Goal: Obtain resource: Download file/media

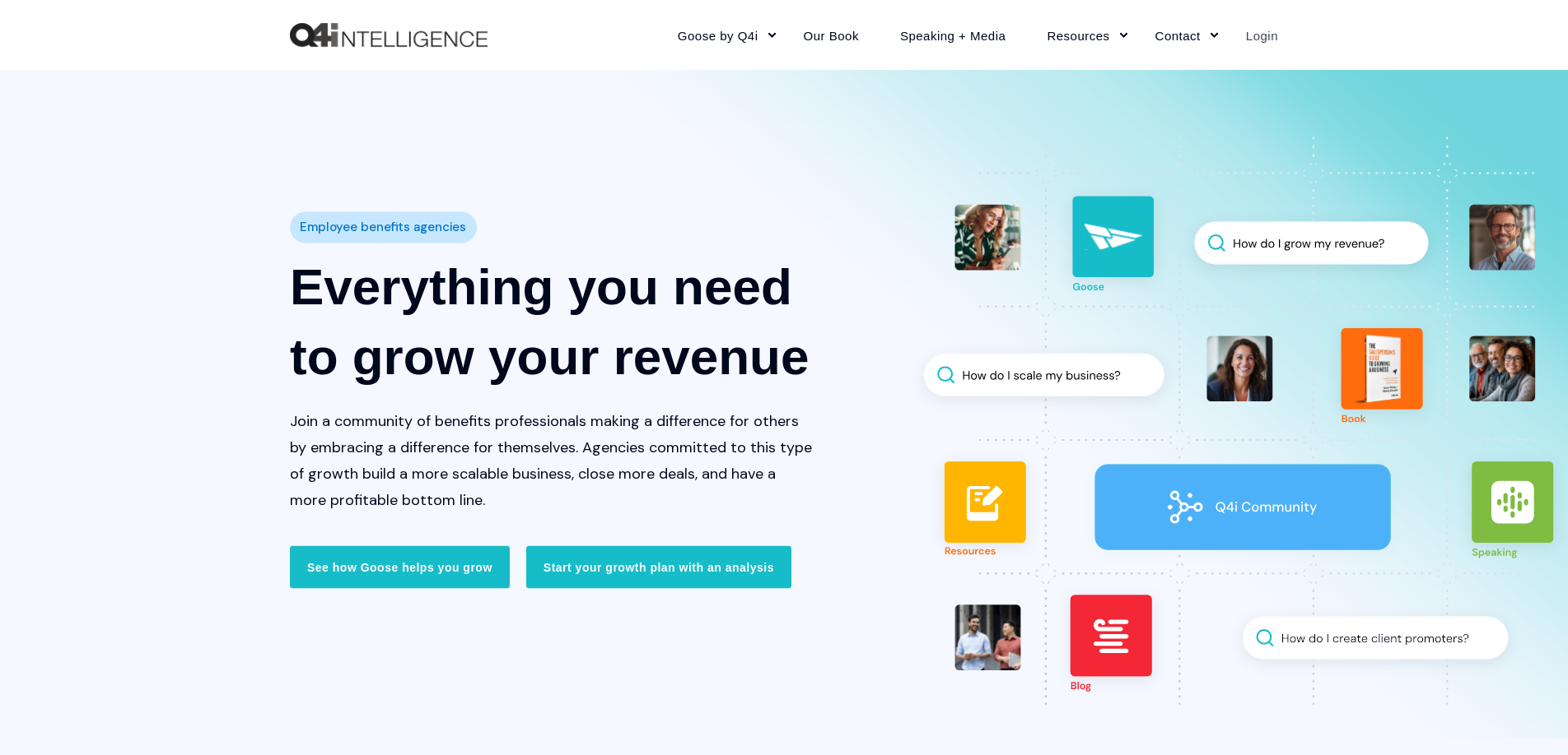
click at [1262, 36] on link "Login" at bounding box center [1252, 35] width 53 height 72
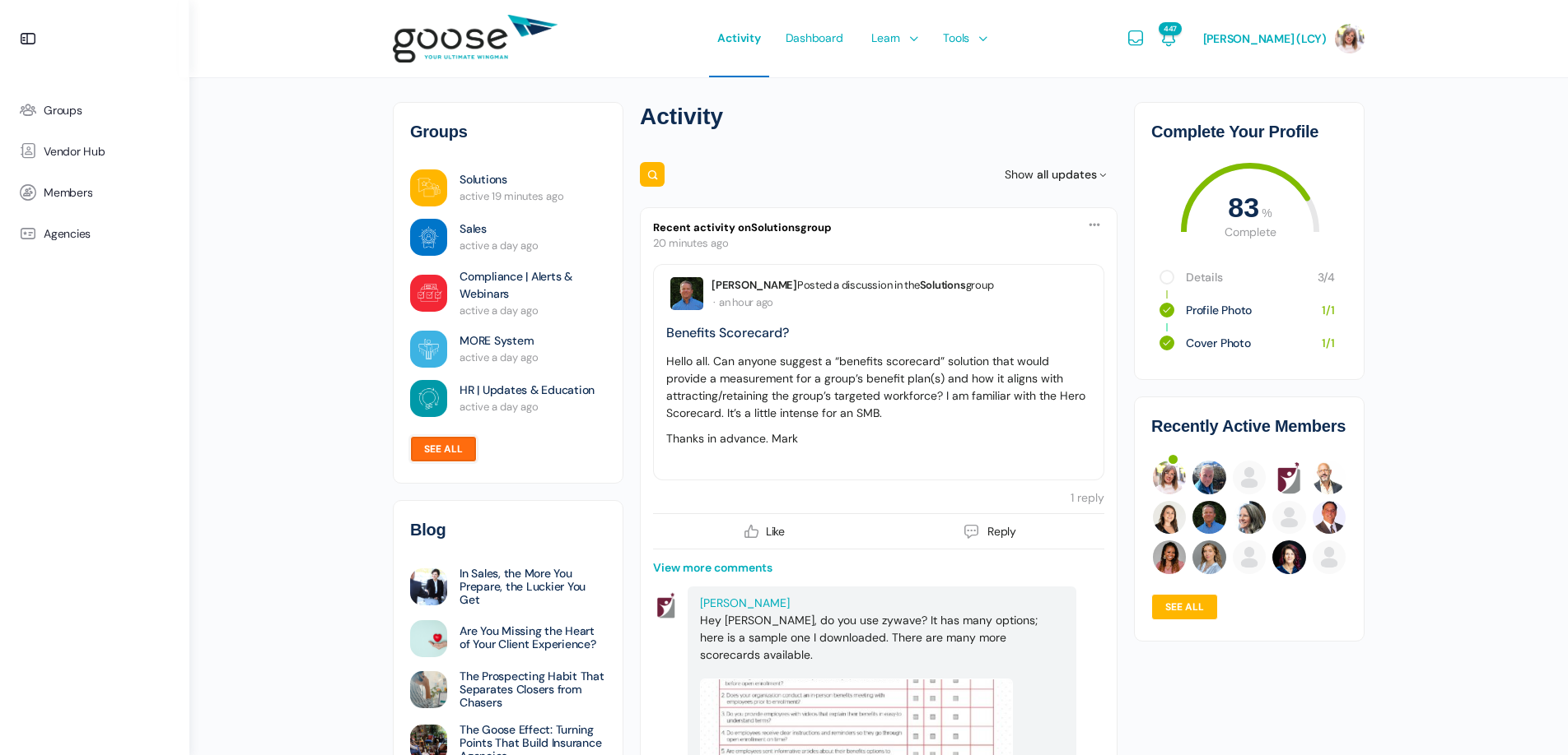
click at [433, 448] on link "See all" at bounding box center [443, 449] width 66 height 26
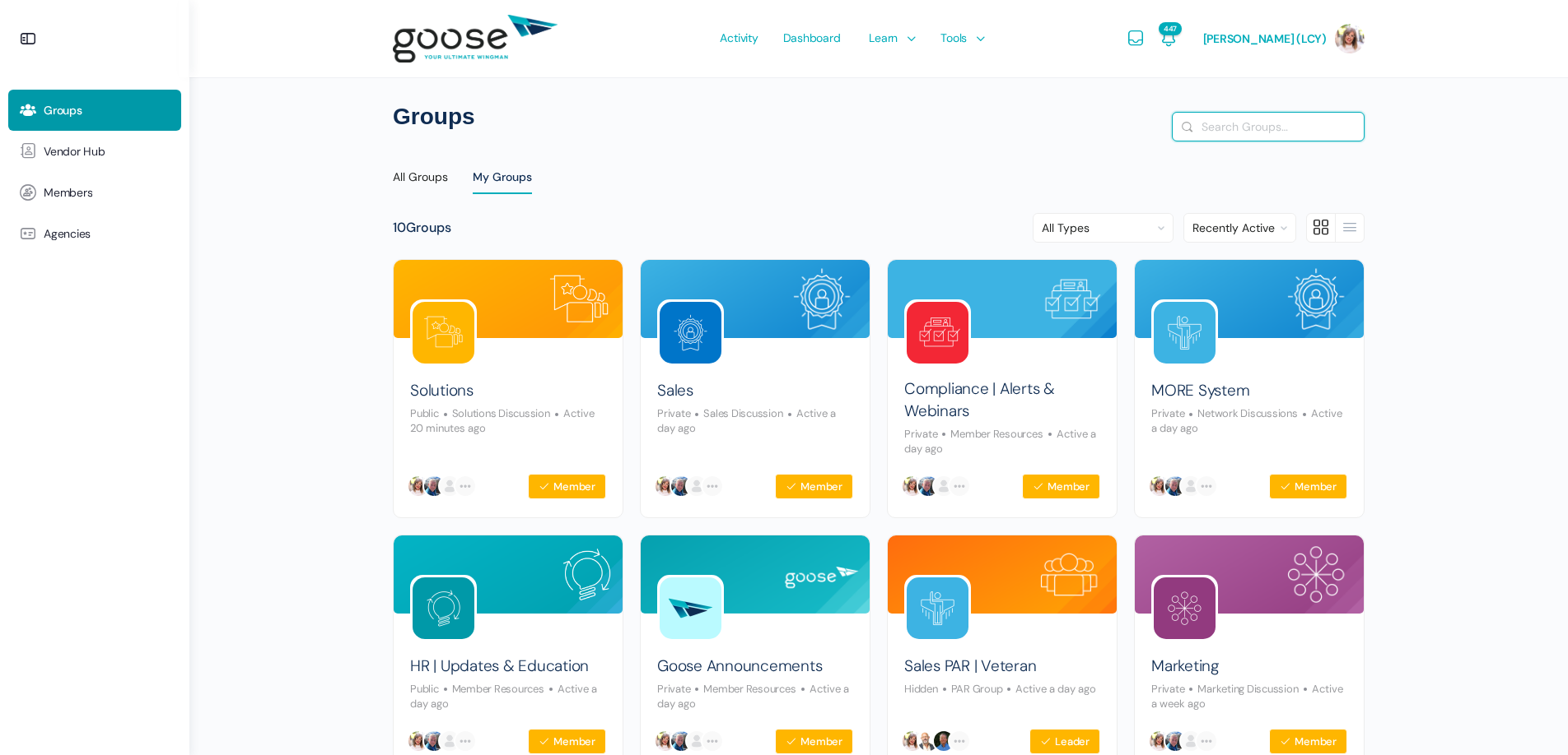
click at [1314, 126] on input "Search Groups…" at bounding box center [1268, 126] width 191 height 28
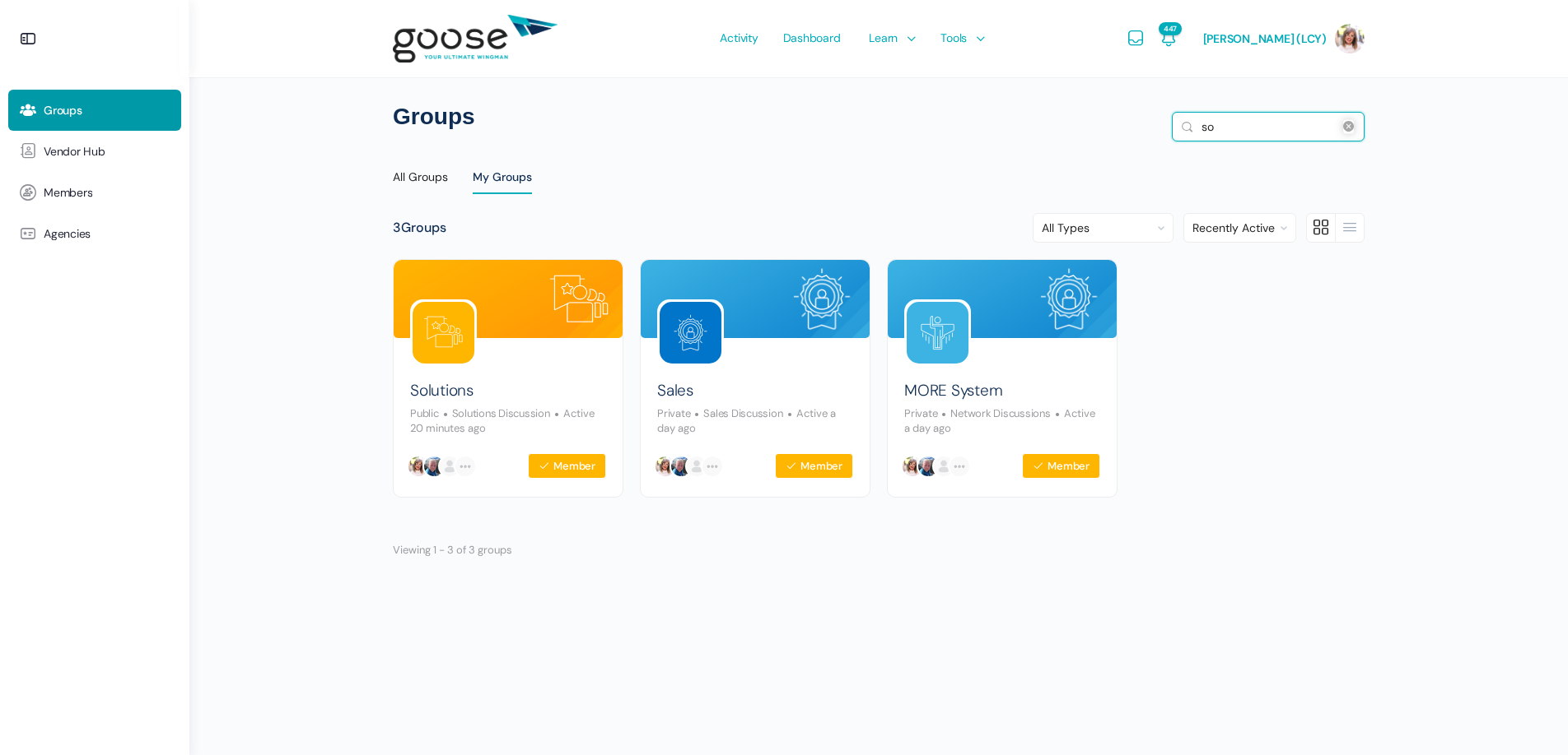
type input "s"
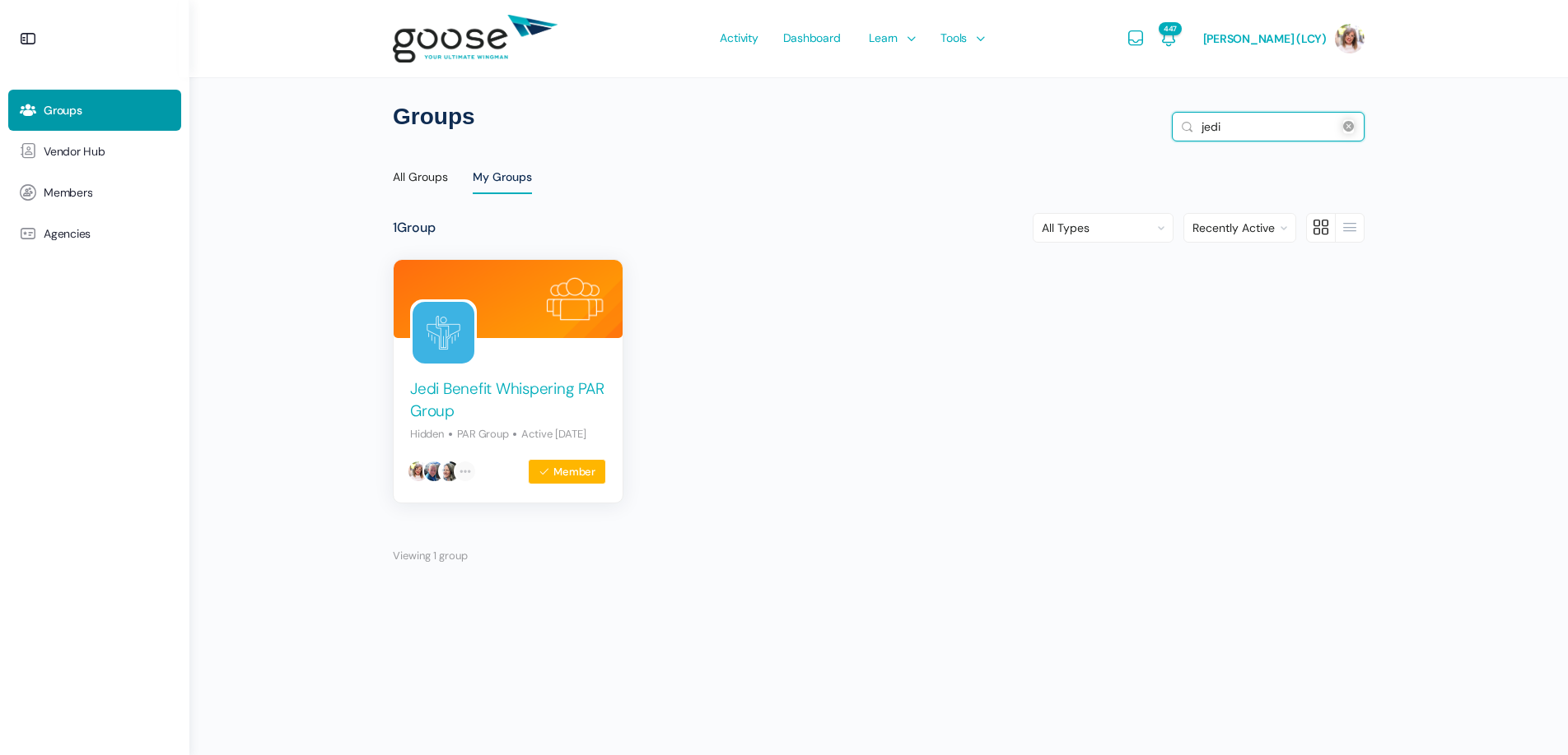
type input "jedi"
click at [492, 385] on link "Jedi Benefit Whispering PAR Group" at bounding box center [508, 401] width 196 height 44
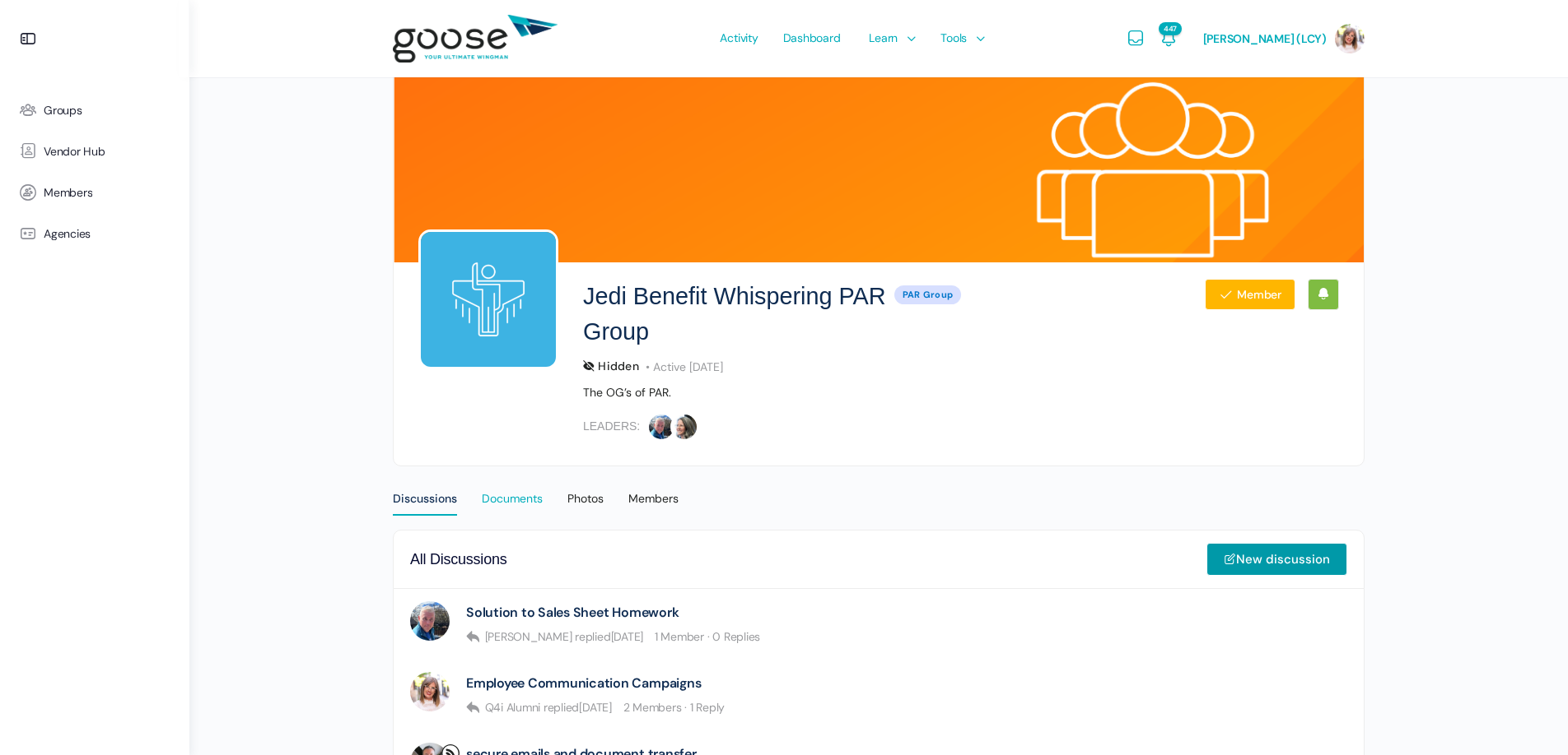
click at [506, 501] on div "Documents" at bounding box center [512, 503] width 61 height 25
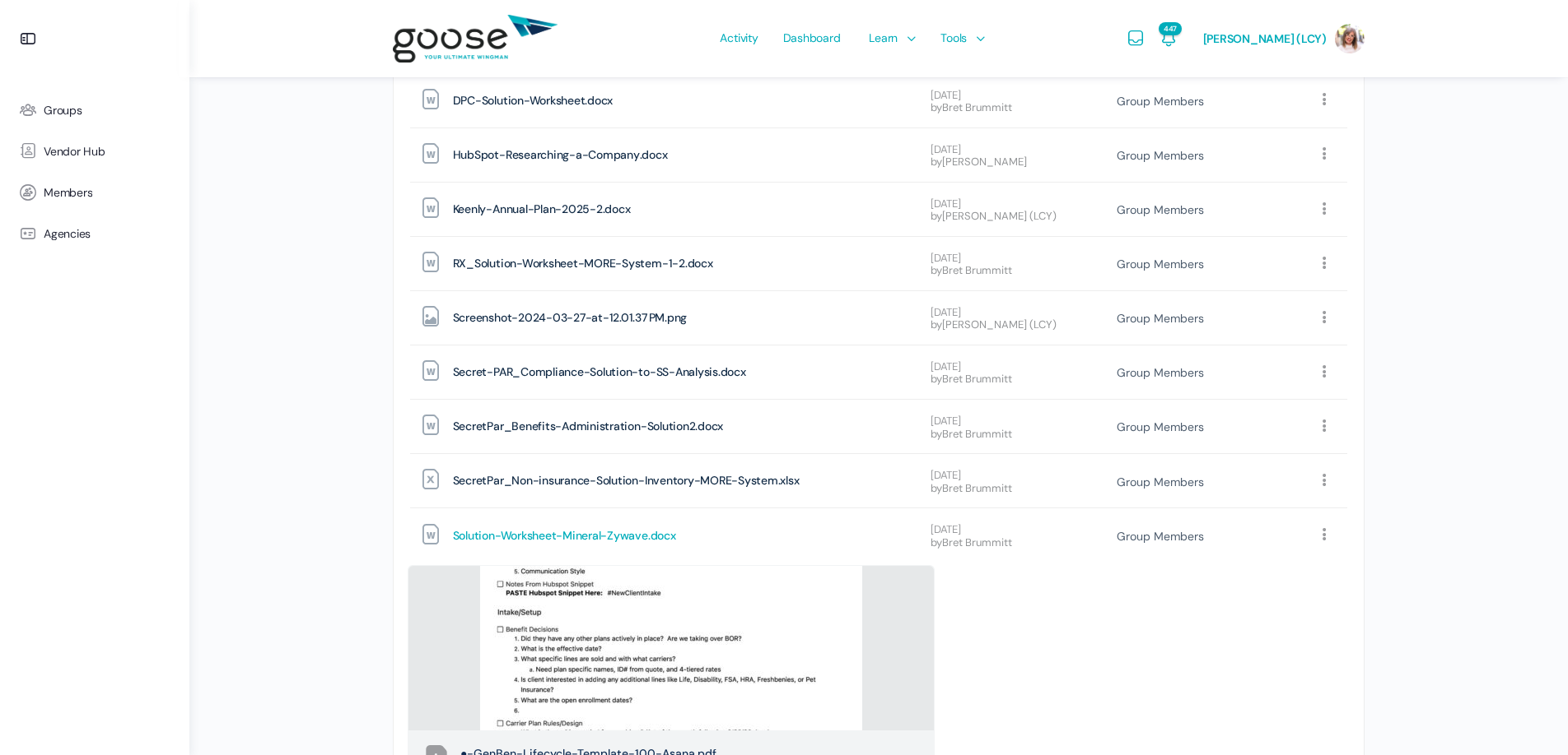
scroll to position [611, 0]
click at [553, 554] on div "Solution-Worksheet-Mineral-Zywave .docx Following special characters are not su…" at bounding box center [878, 533] width 937 height 54
click at [555, 535] on span "Solution-Worksheet-Mineral-Zywave" at bounding box center [550, 534] width 195 height 22
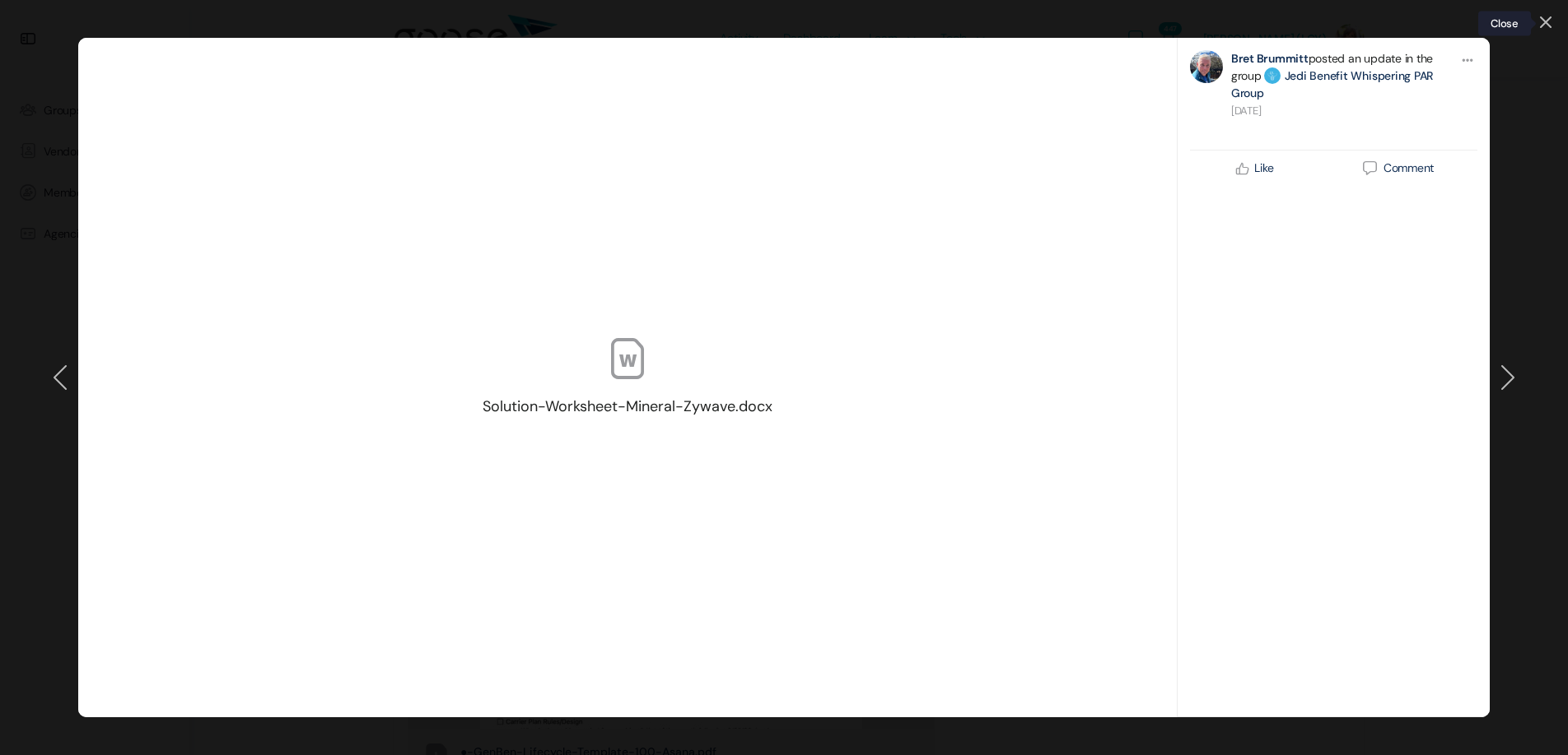
click at [1541, 22] on icon at bounding box center [1545, 22] width 12 height 12
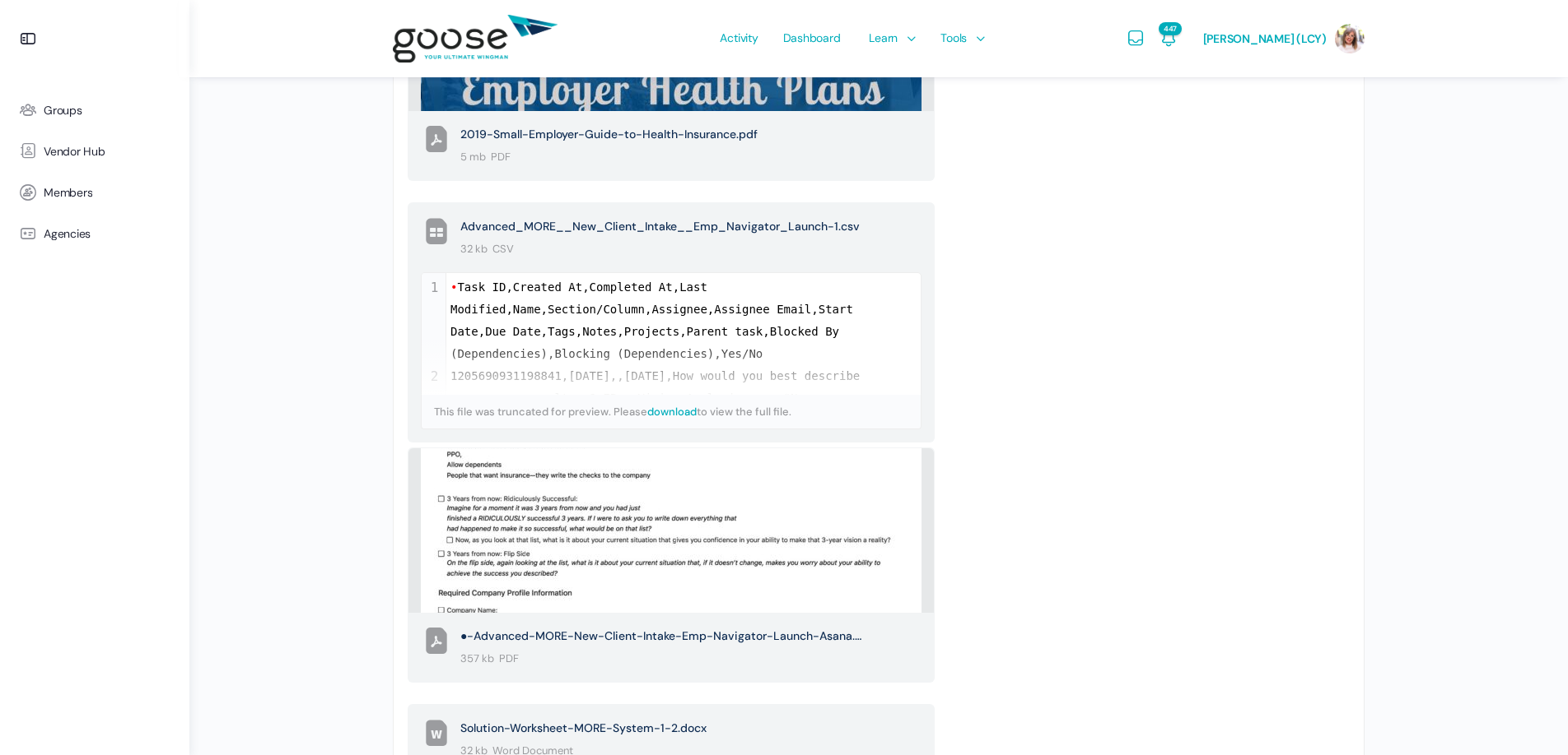
scroll to position [1886, 0]
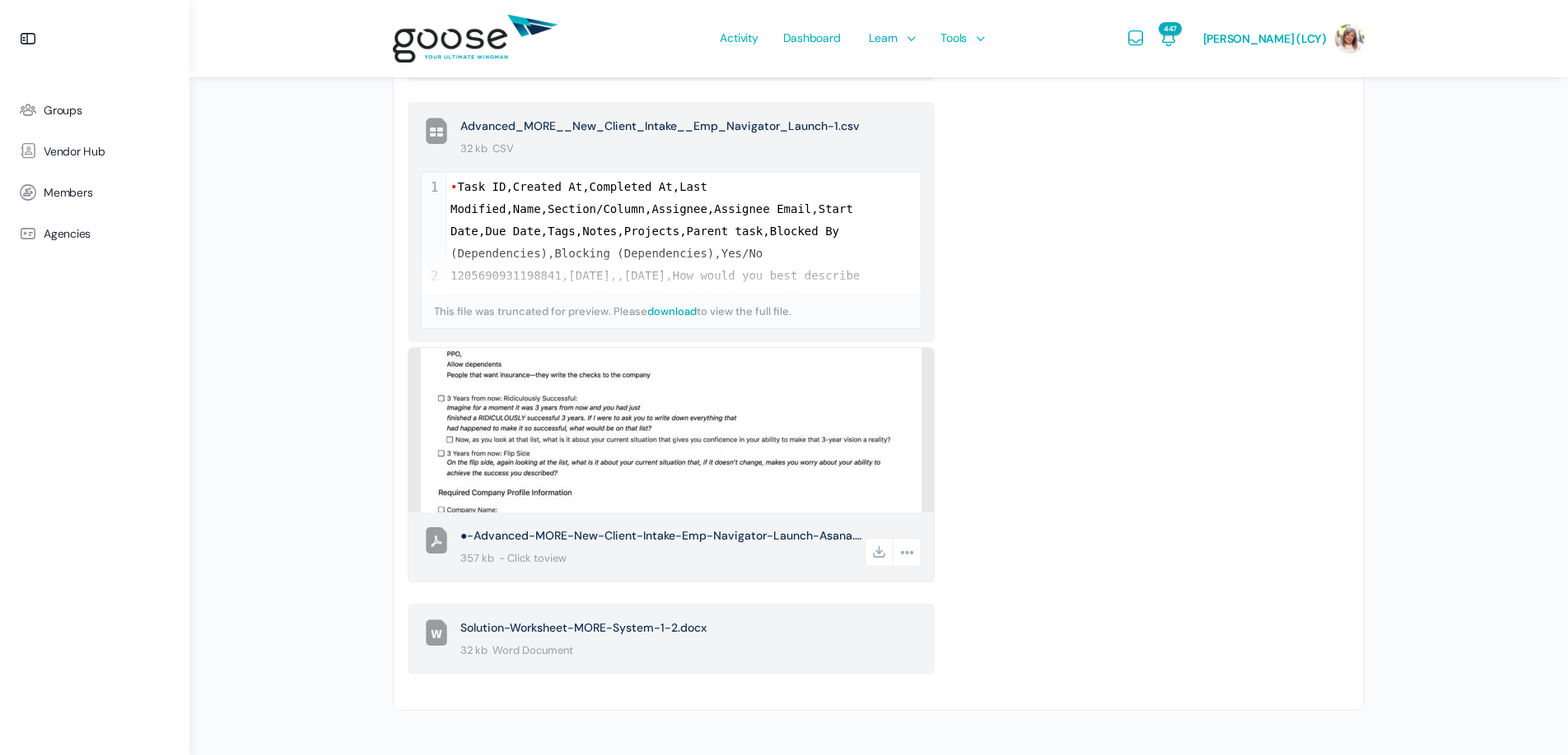
click at [593, 534] on span "●-Advanced-MORE-New-Client-Intake-Emp-Navigator-Launch-Asana.pdf" at bounding box center [661, 536] width 402 height 22
